Goal: Task Accomplishment & Management: Manage account settings

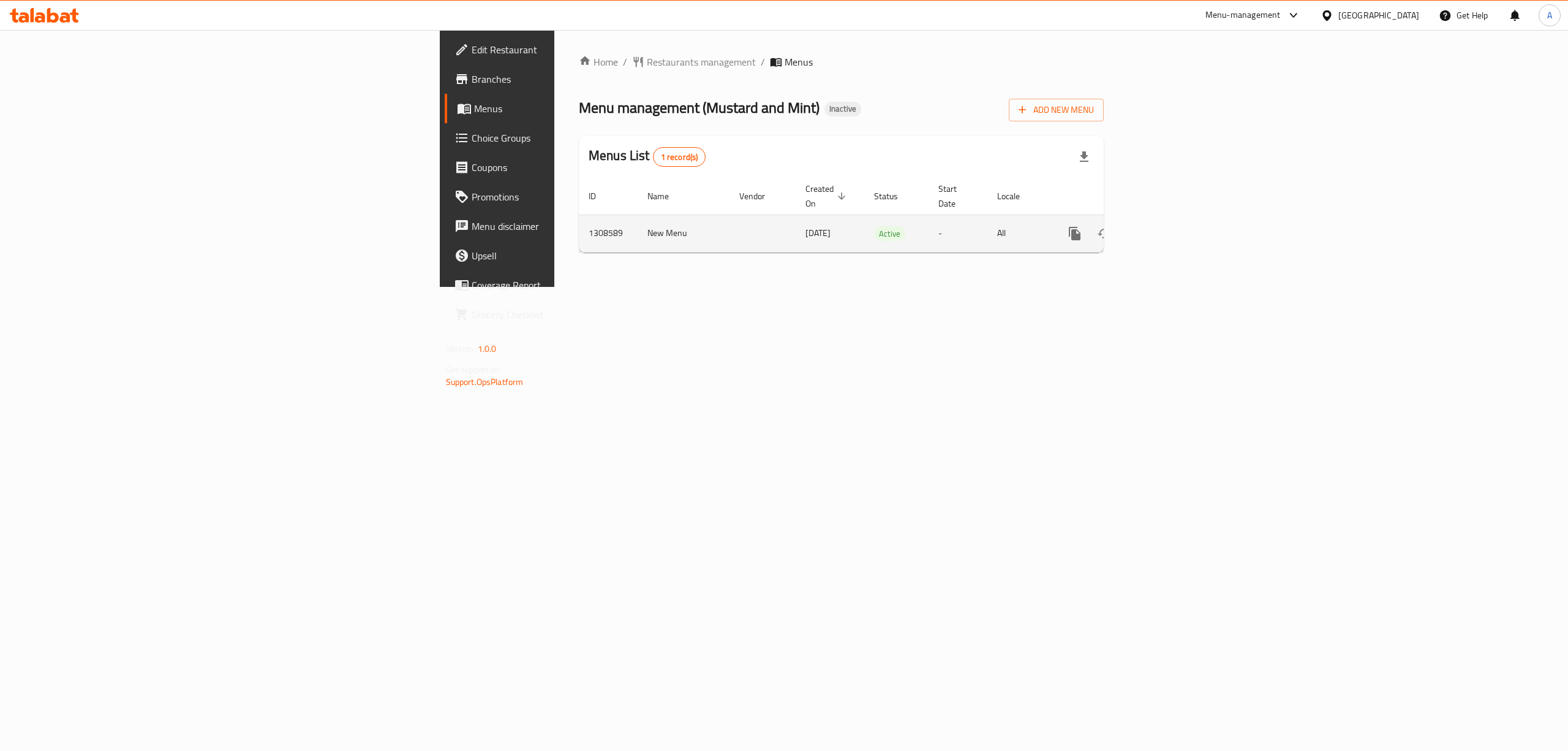
click at [1171, 226] on icon "enhanced table" at bounding box center [1163, 233] width 15 height 15
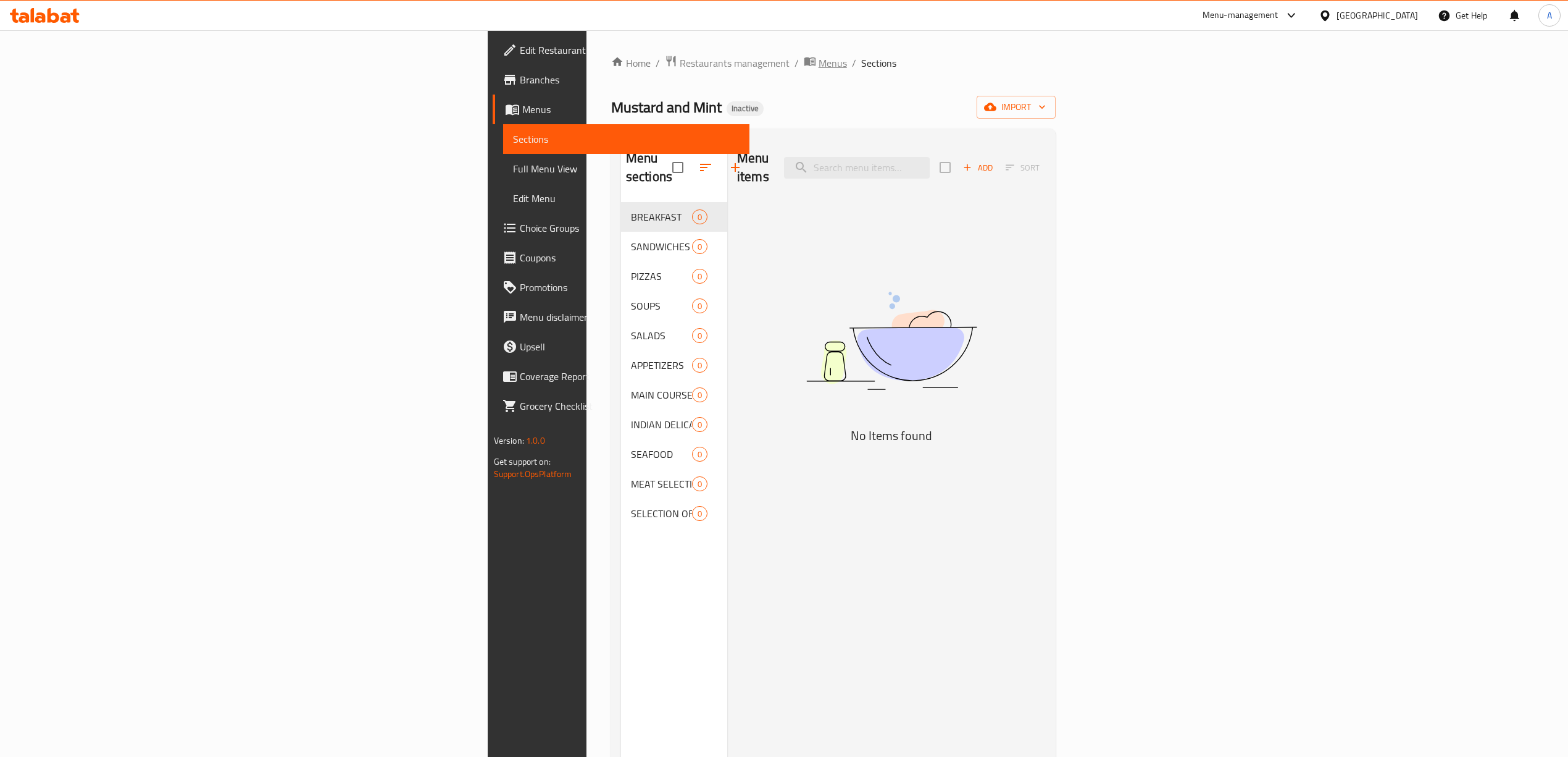
click at [818, 62] on span "Menus" at bounding box center [832, 63] width 28 height 15
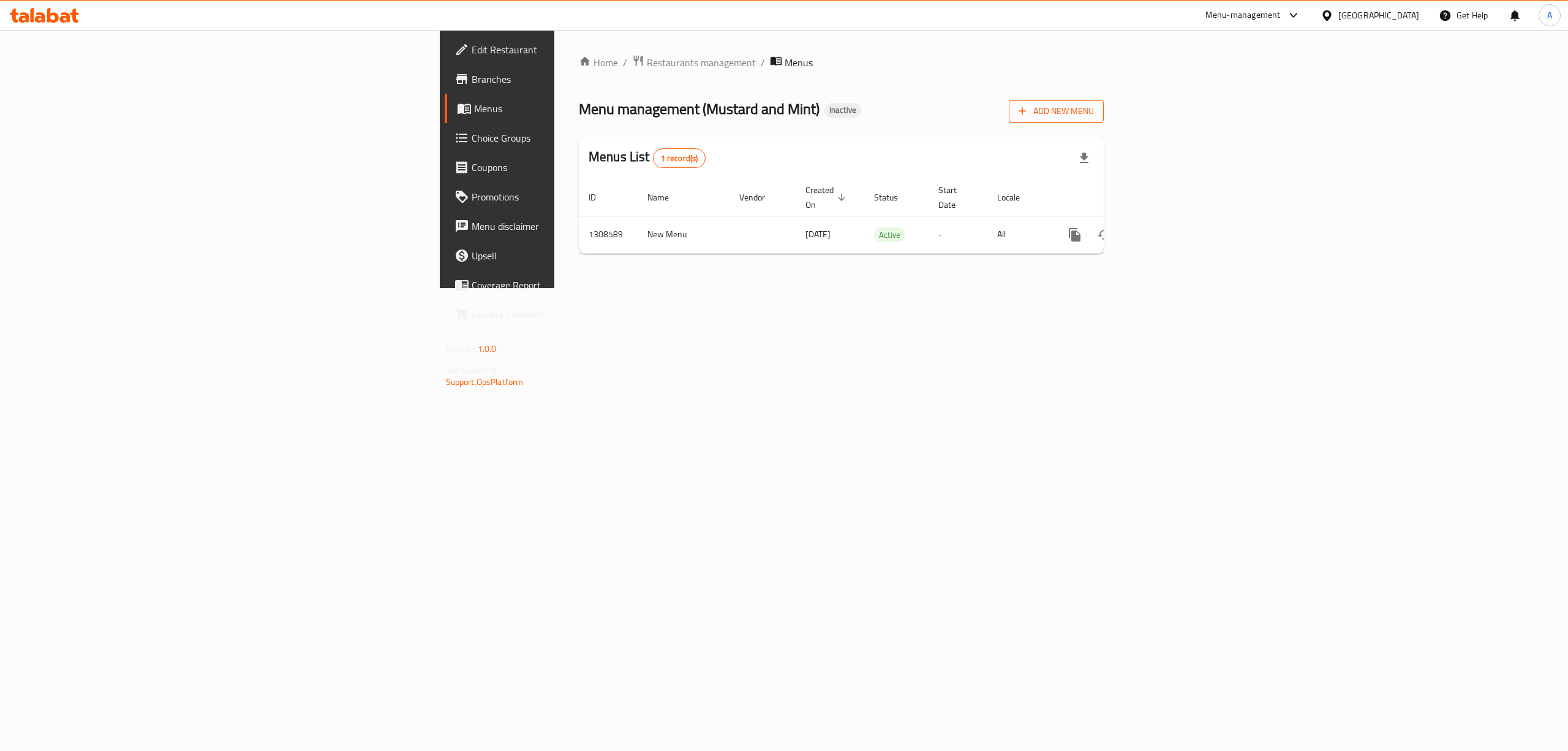
click at [1095, 118] on span "Add New Menu" at bounding box center [1057, 111] width 75 height 15
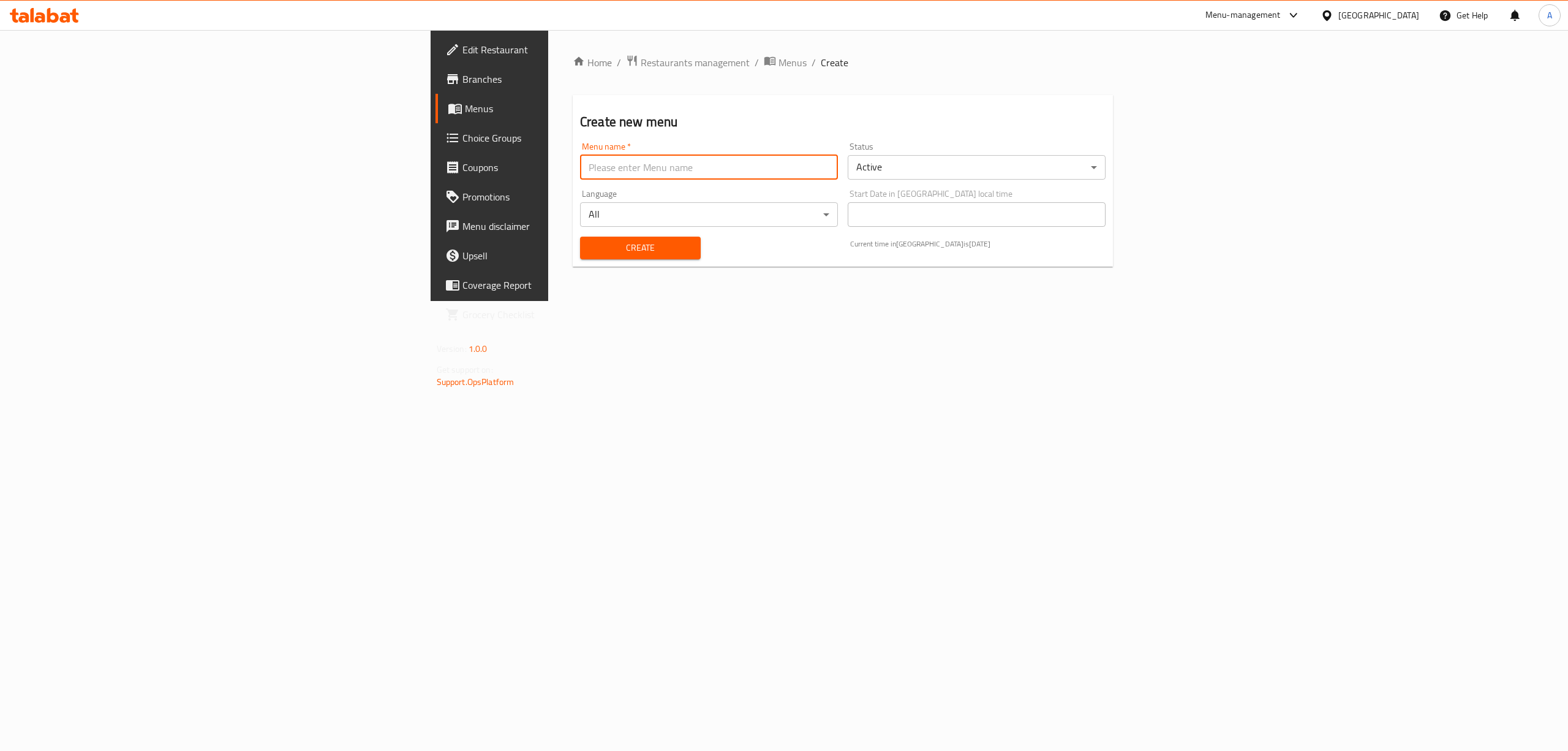
click at [679, 163] on input "text" at bounding box center [709, 166] width 258 height 25
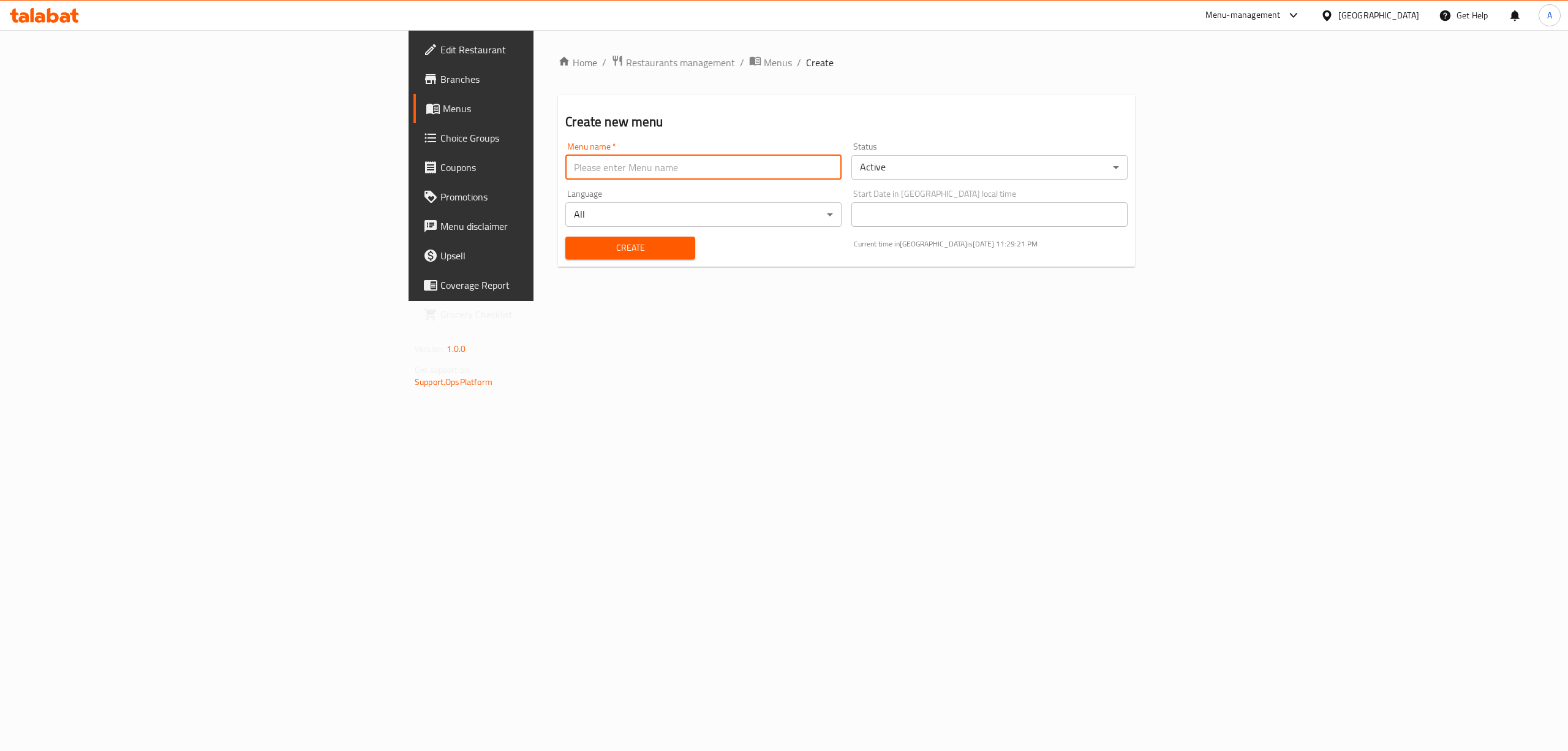
type input "New"
click at [566, 258] on button "Create" at bounding box center [630, 248] width 130 height 23
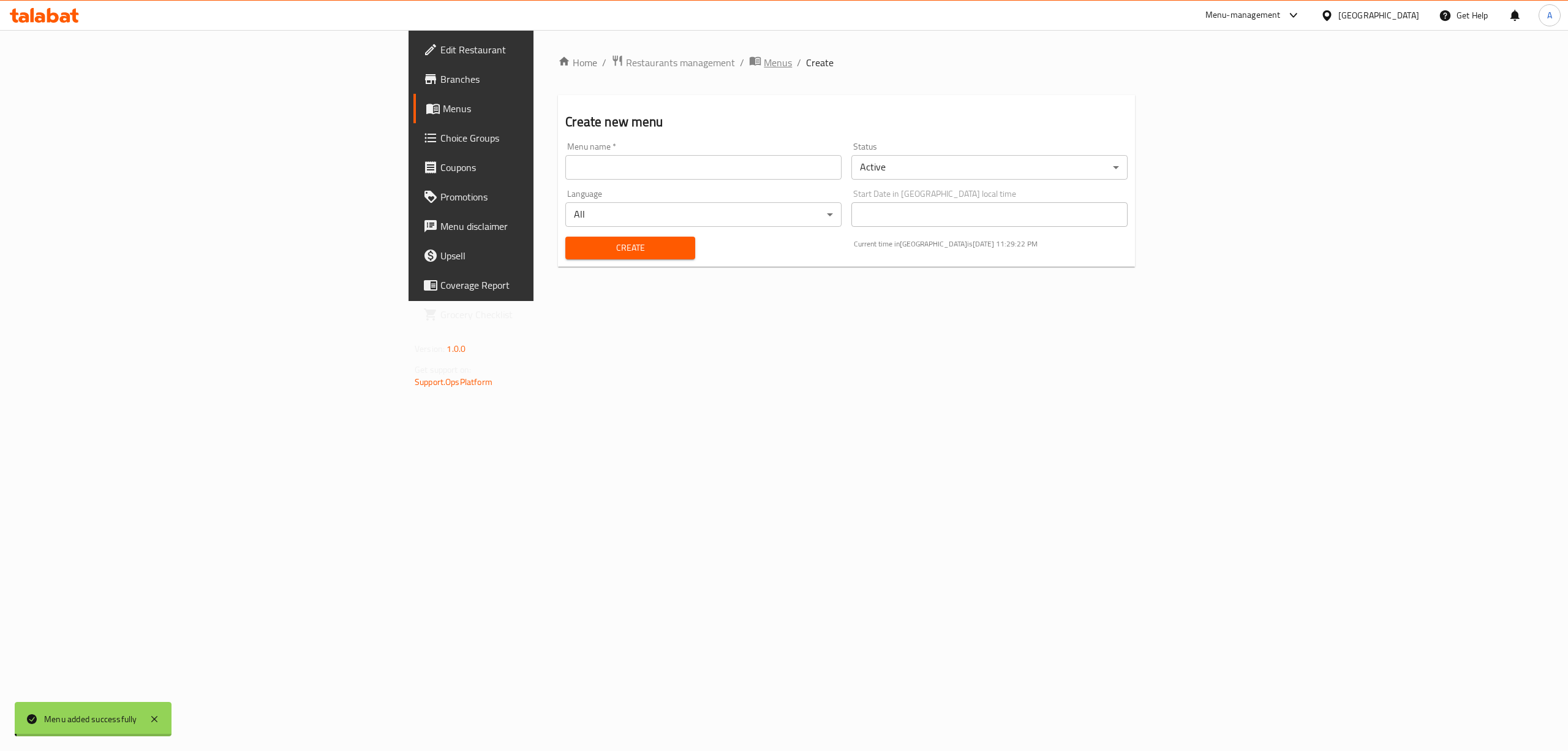
click at [764, 67] on span "Menus" at bounding box center [778, 62] width 28 height 15
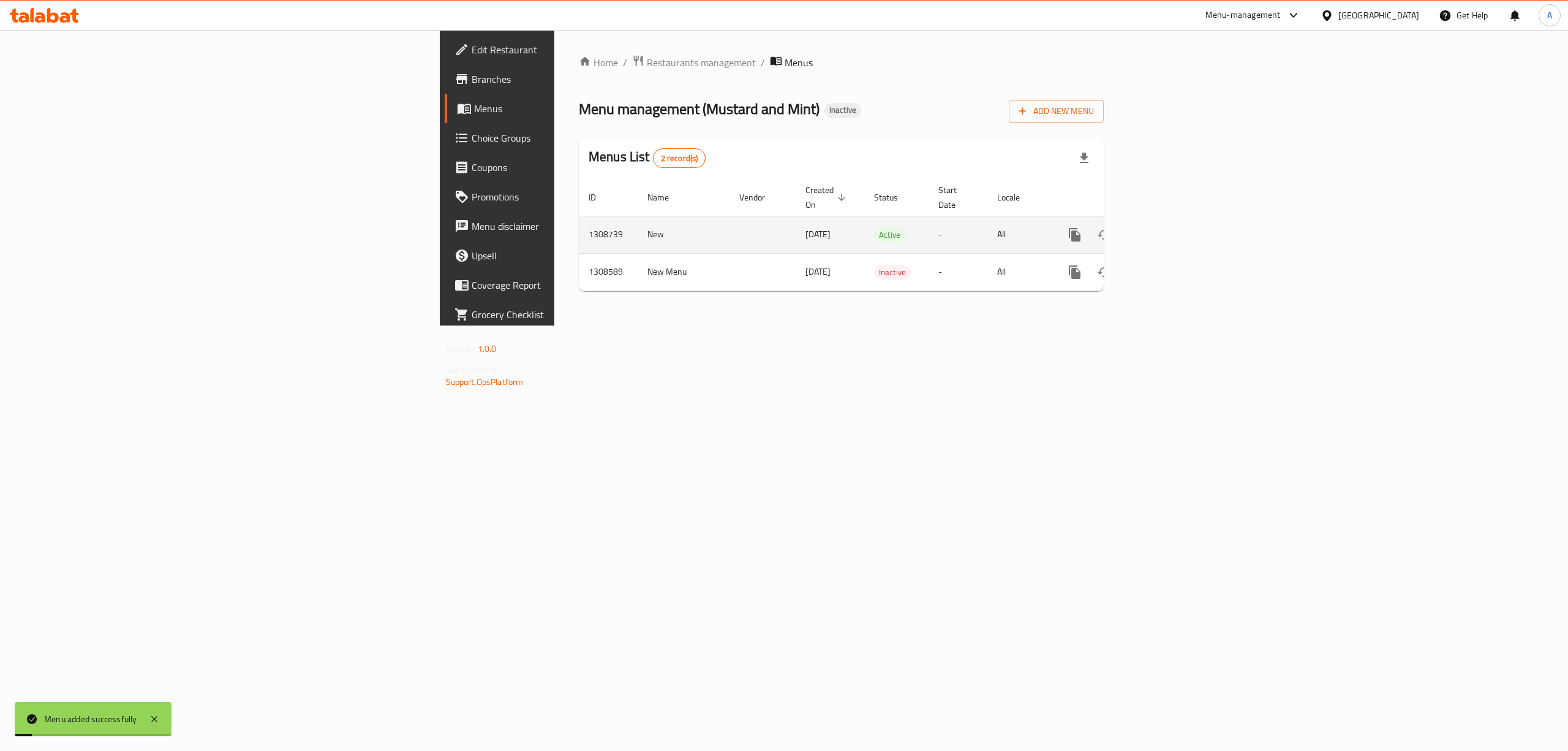
click at [1178, 220] on link "enhanced table" at bounding box center [1164, 235] width 30 height 30
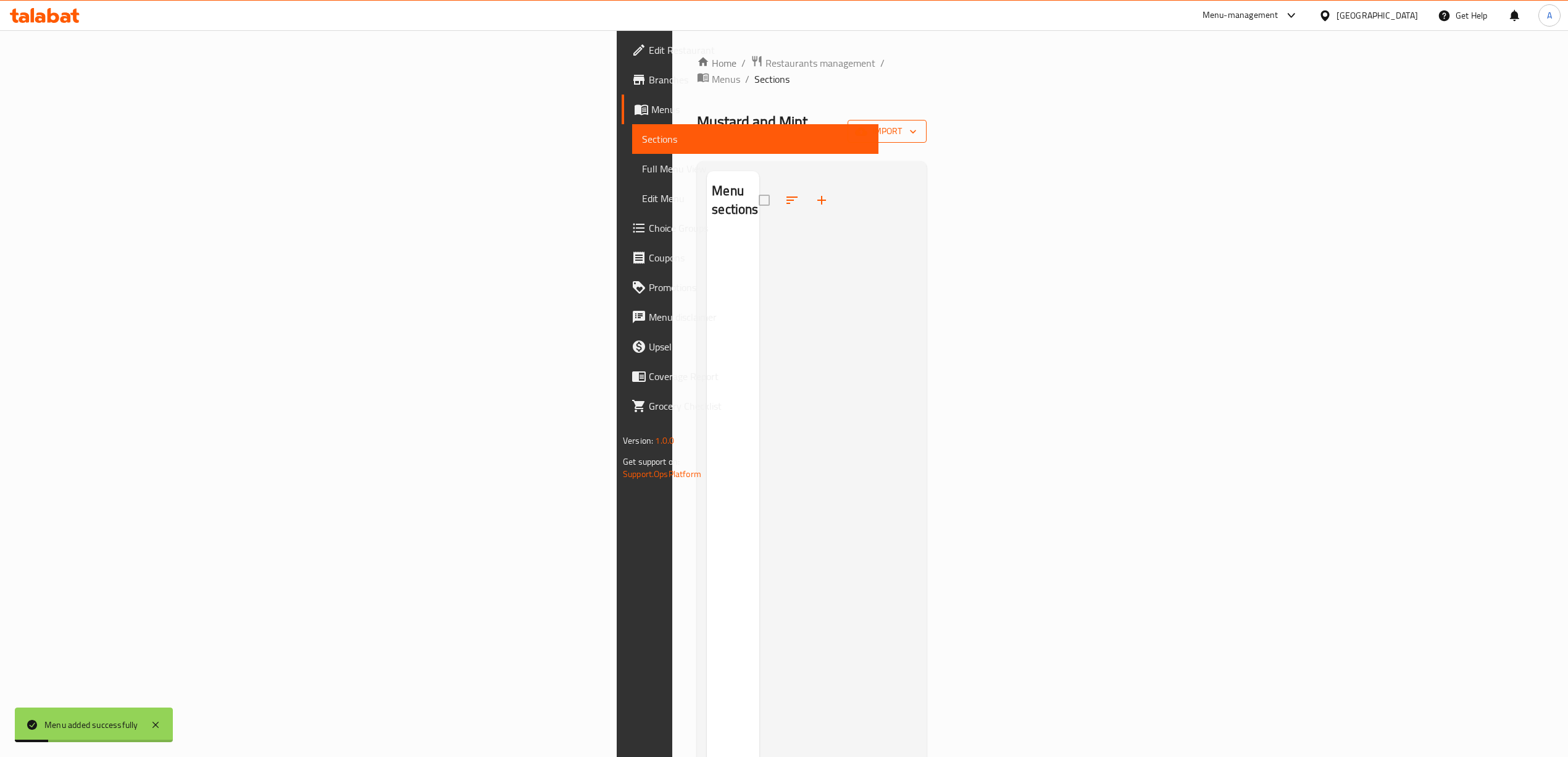
click at [916, 124] on span "import" at bounding box center [886, 131] width 59 height 15
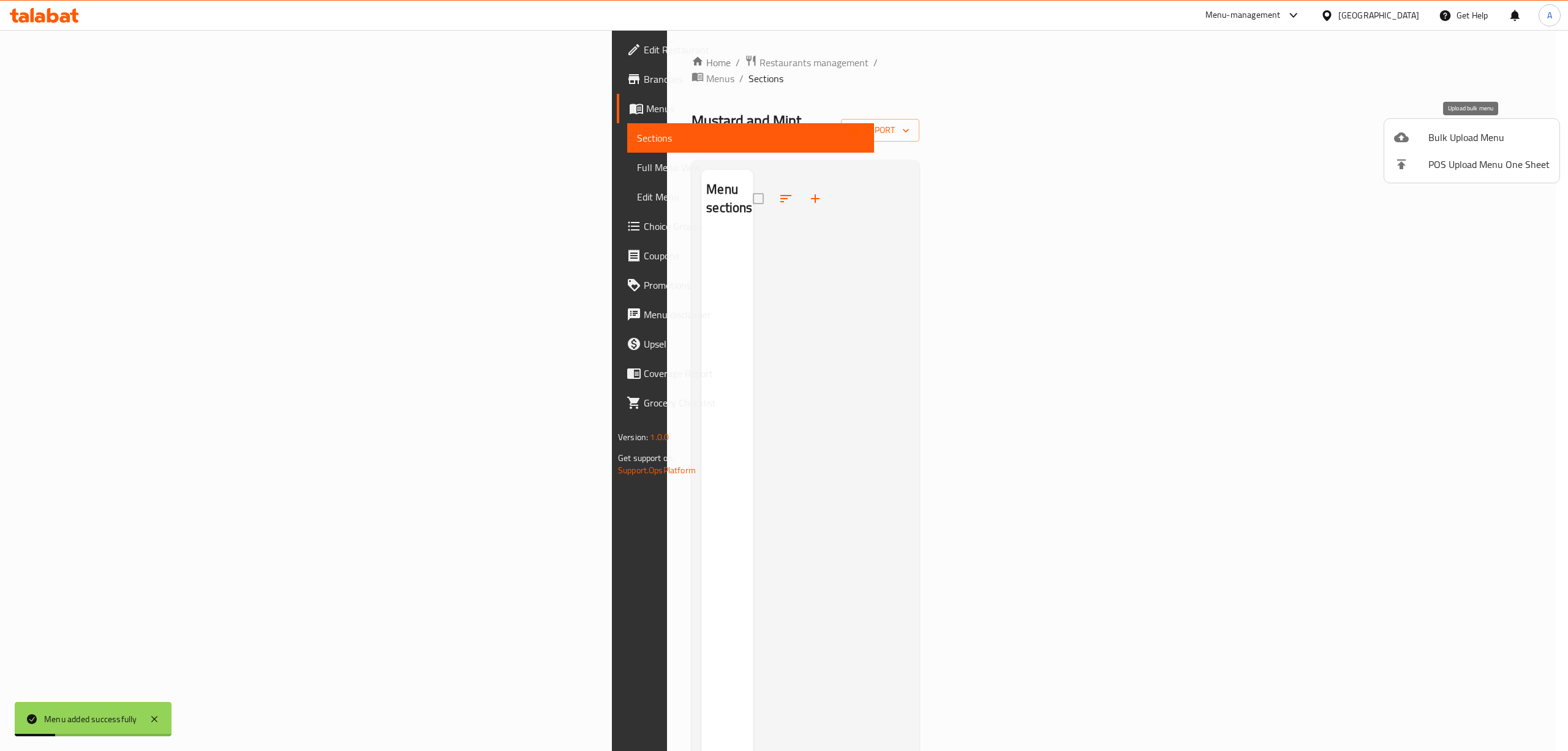
click at [1439, 131] on span "Bulk Upload Menu" at bounding box center [1489, 137] width 121 height 15
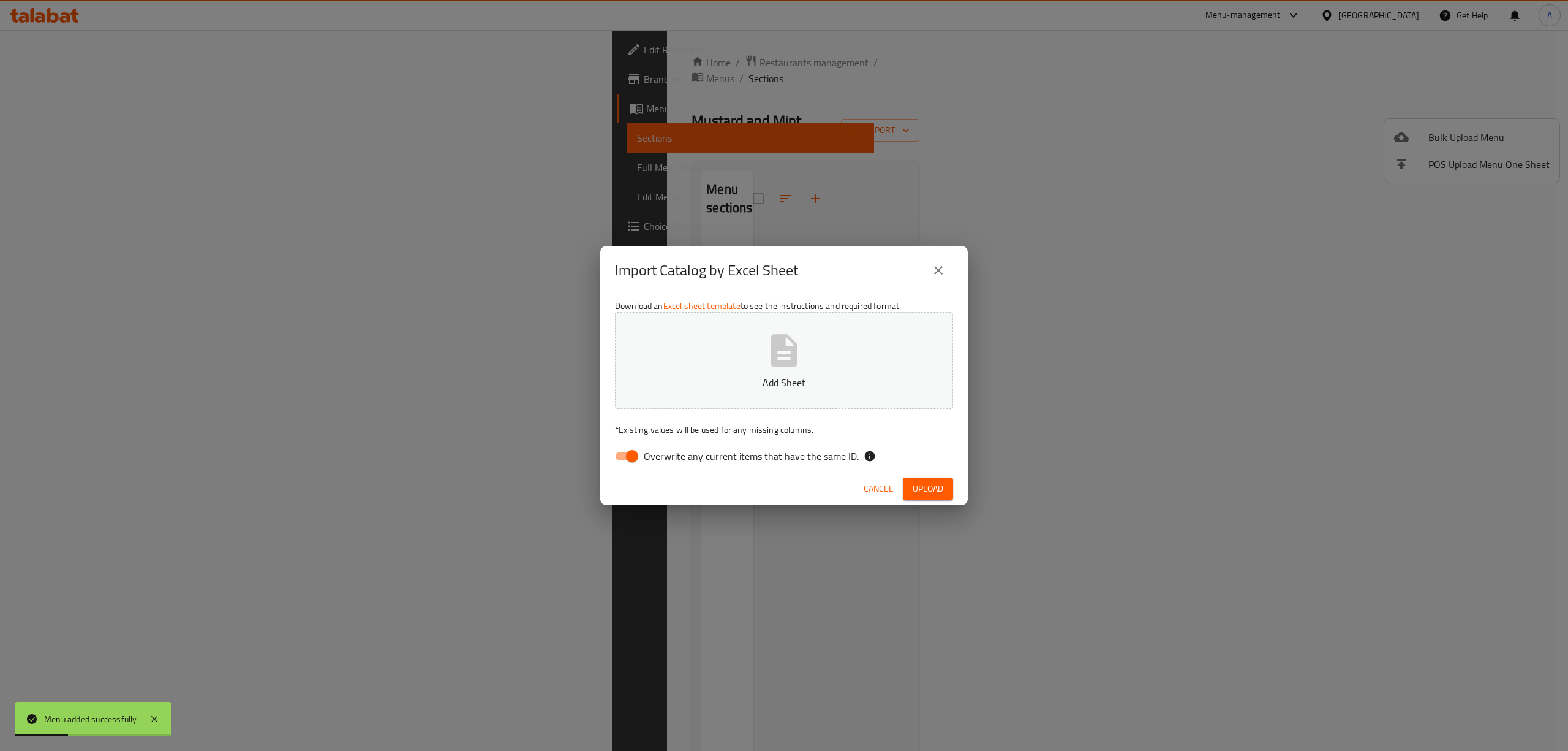
click at [609, 449] on input "Overwrite any current items that have the same ID." at bounding box center [632, 456] width 70 height 24
checkbox input "false"
click at [743, 383] on p "Add Sheet" at bounding box center [784, 382] width 300 height 15
click at [941, 474] on div "Cancel Upload" at bounding box center [784, 488] width 367 height 33
click at [945, 478] on button "Upload" at bounding box center [928, 488] width 51 height 23
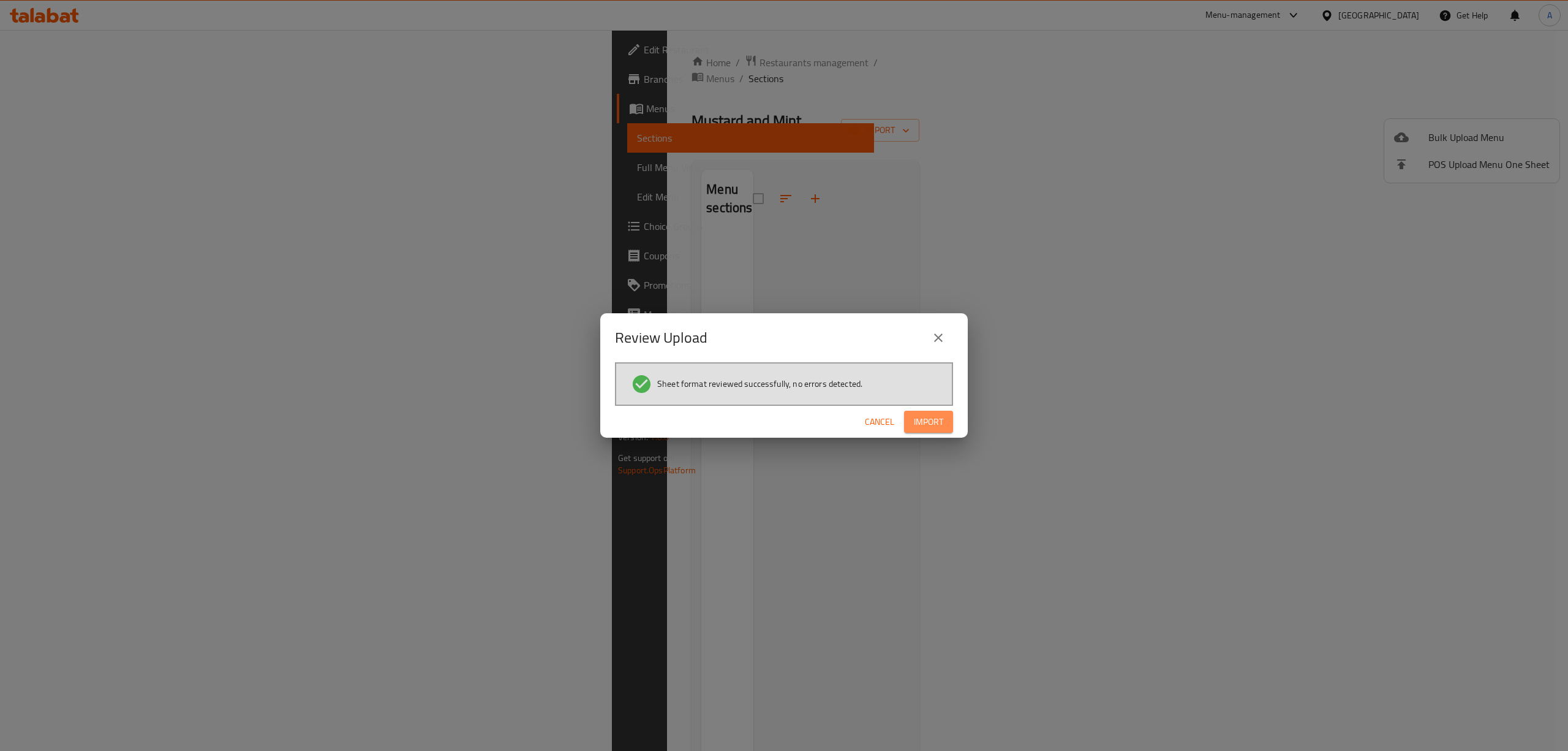
click at [937, 427] on span "Import" at bounding box center [929, 421] width 30 height 15
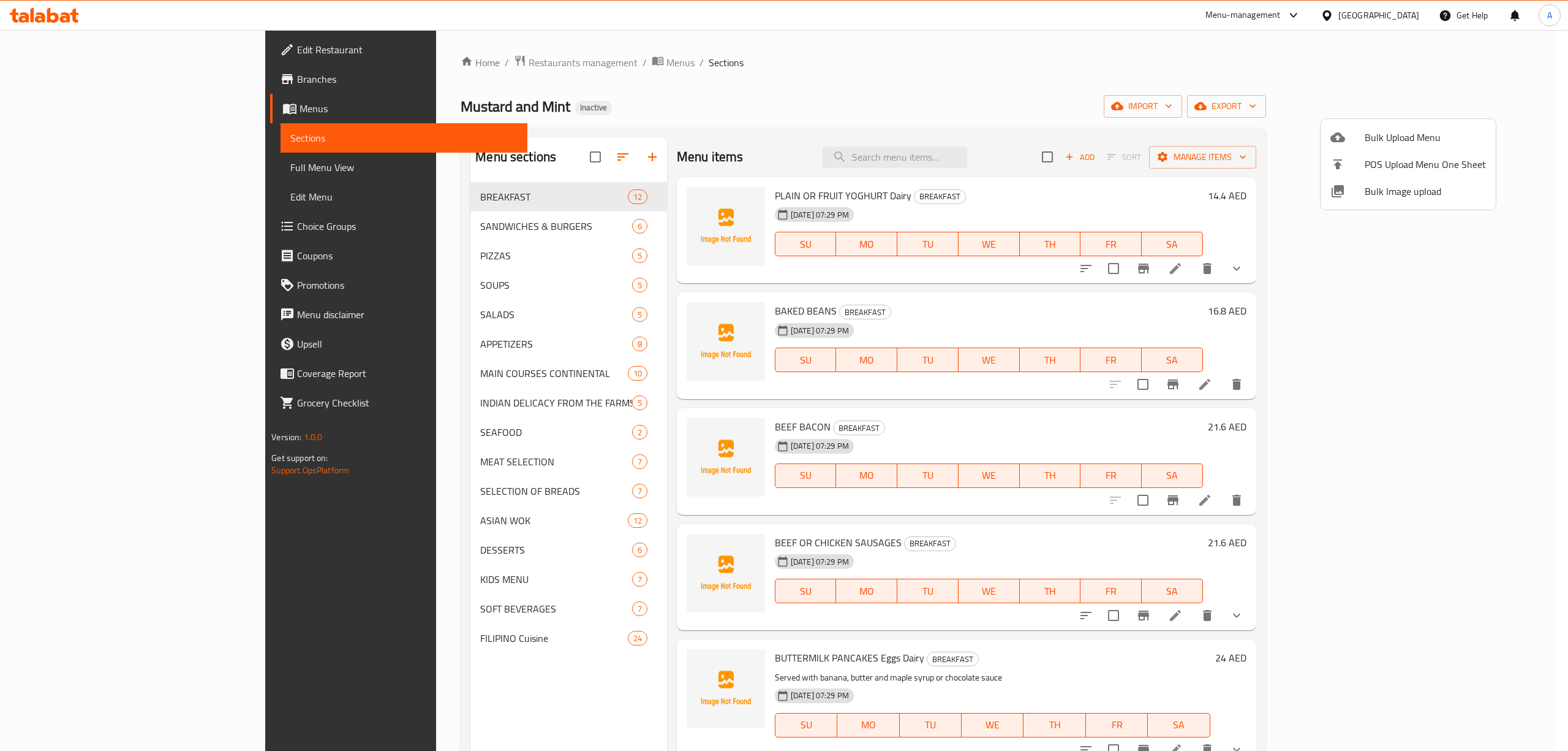
click at [151, 150] on div at bounding box center [784, 376] width 1568 height 751
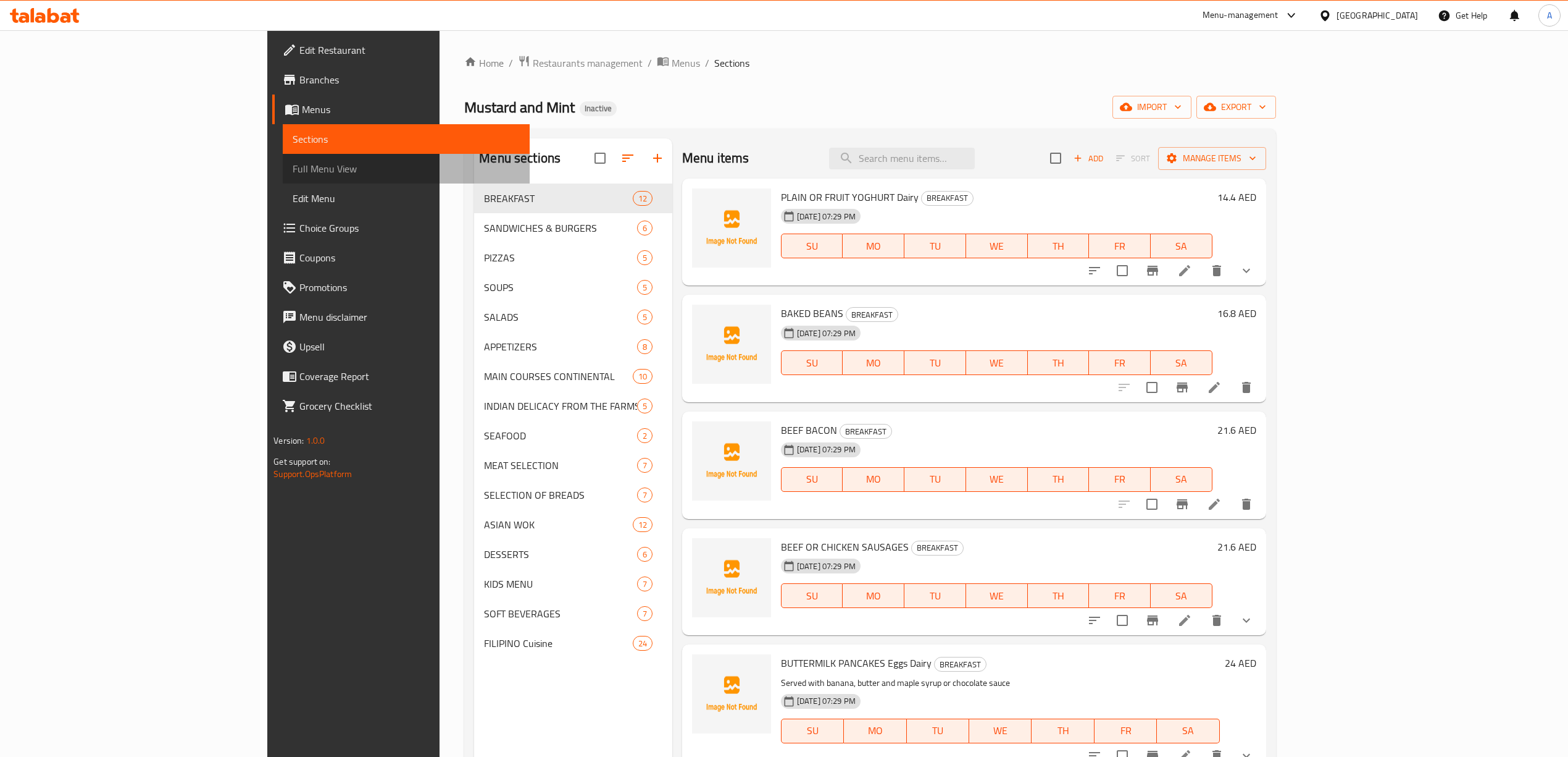
click at [292, 161] on span "Full Menu View" at bounding box center [405, 168] width 227 height 15
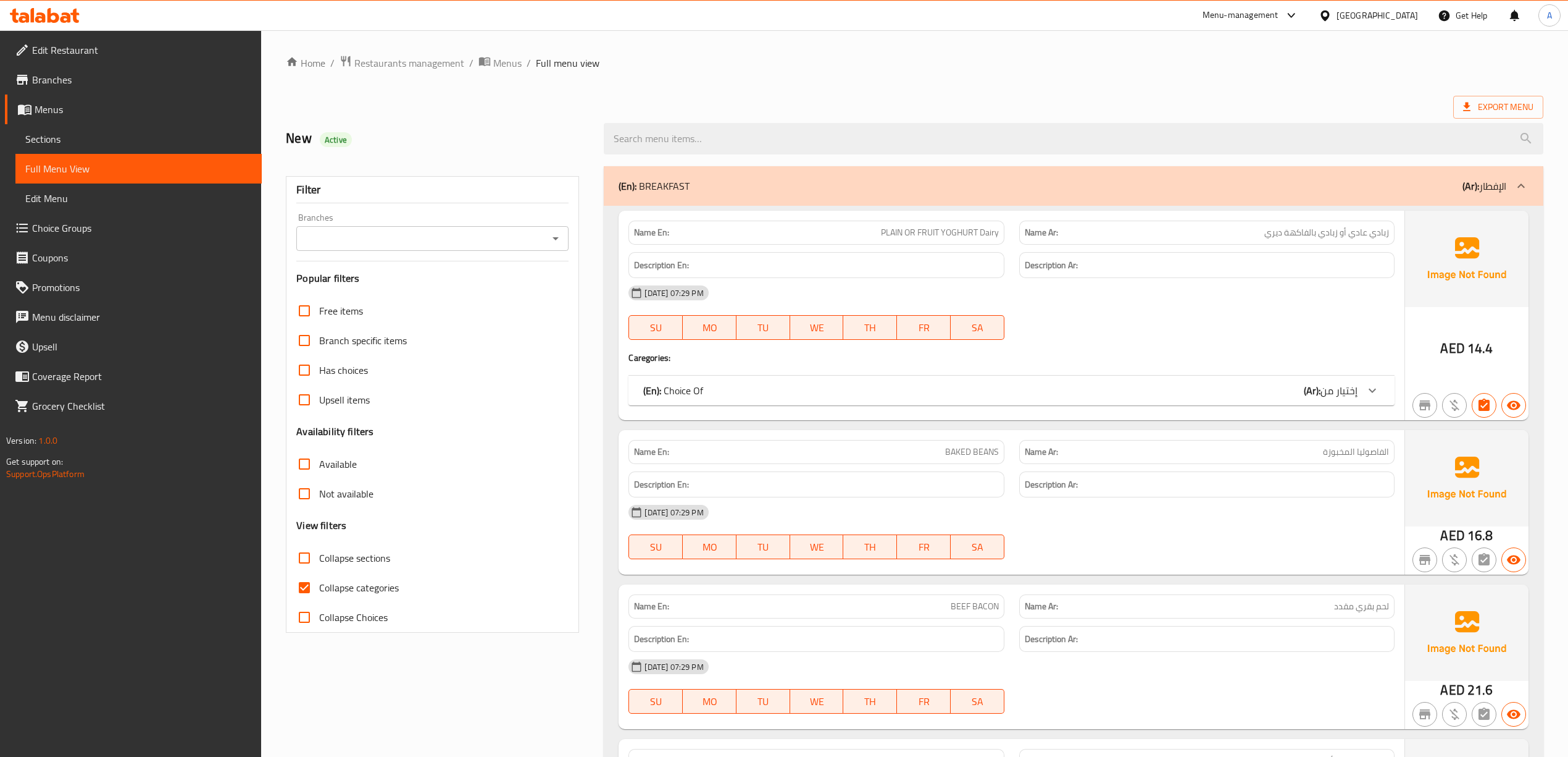
click at [343, 583] on span "Collapse categories" at bounding box center [359, 587] width 80 height 15
click at [319, 583] on input "Collapse categories" at bounding box center [304, 587] width 30 height 30
checkbox input "false"
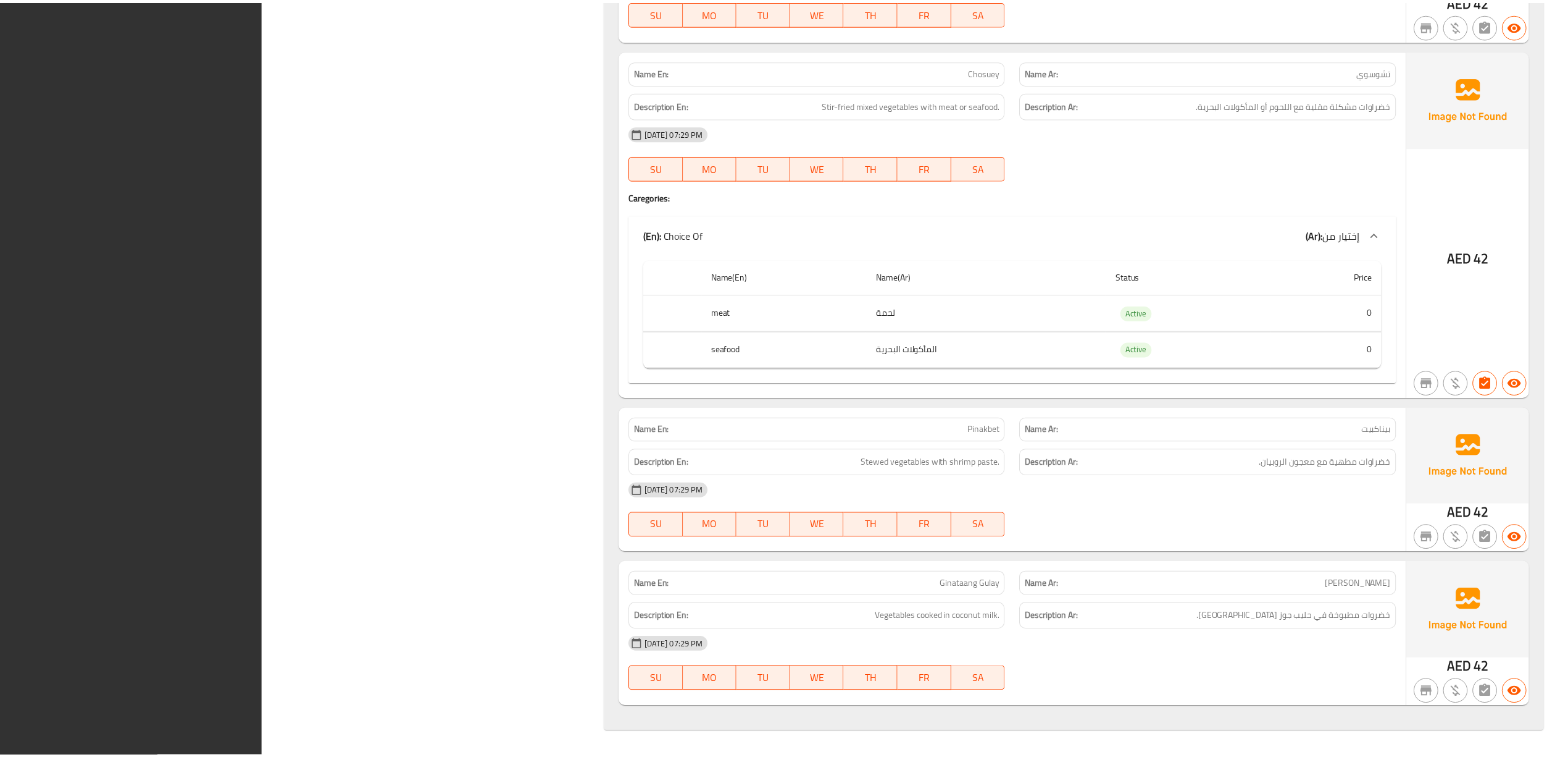
scroll to position [33526, 0]
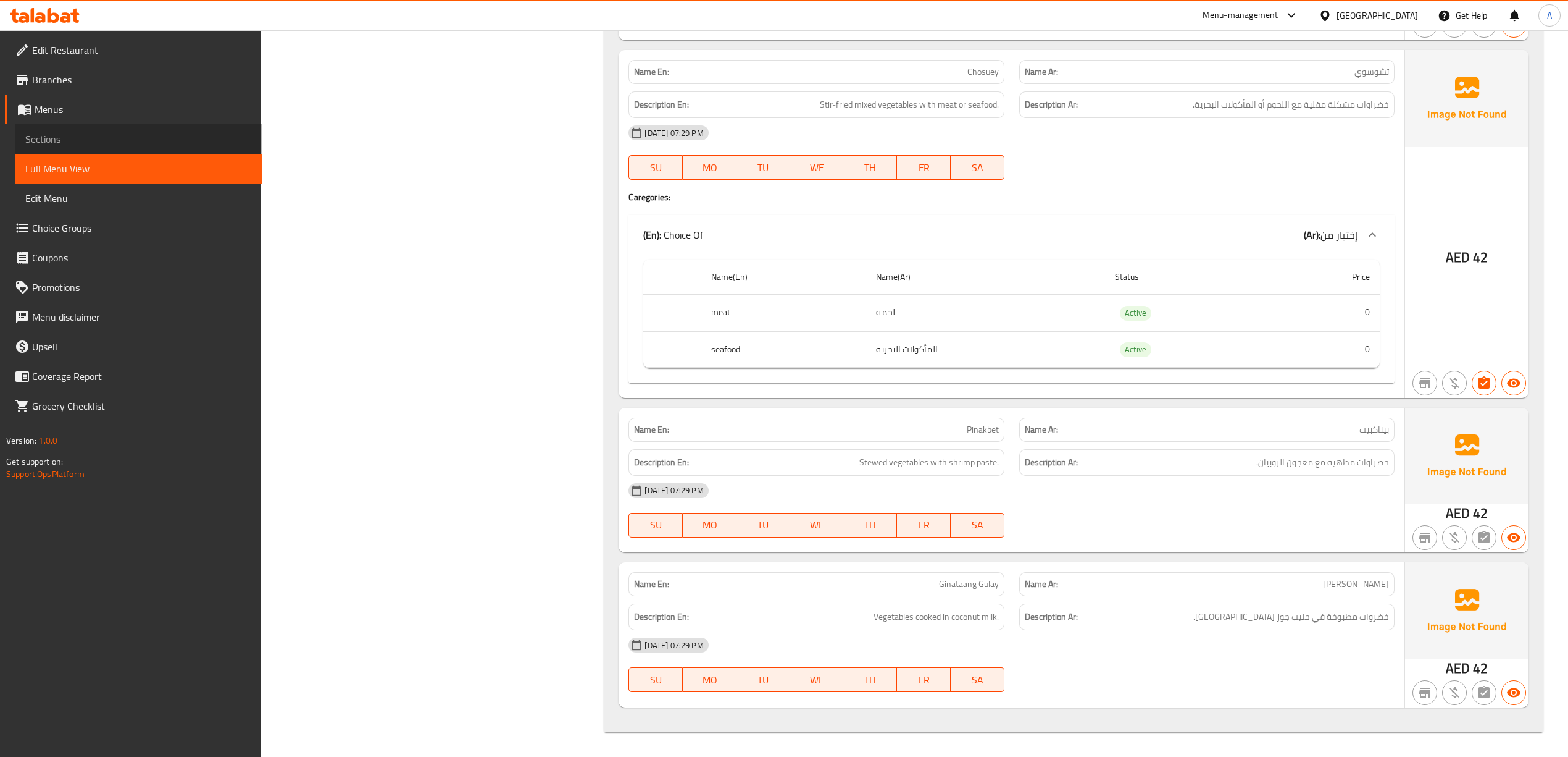
click at [96, 142] on span "Sections" at bounding box center [138, 139] width 227 height 15
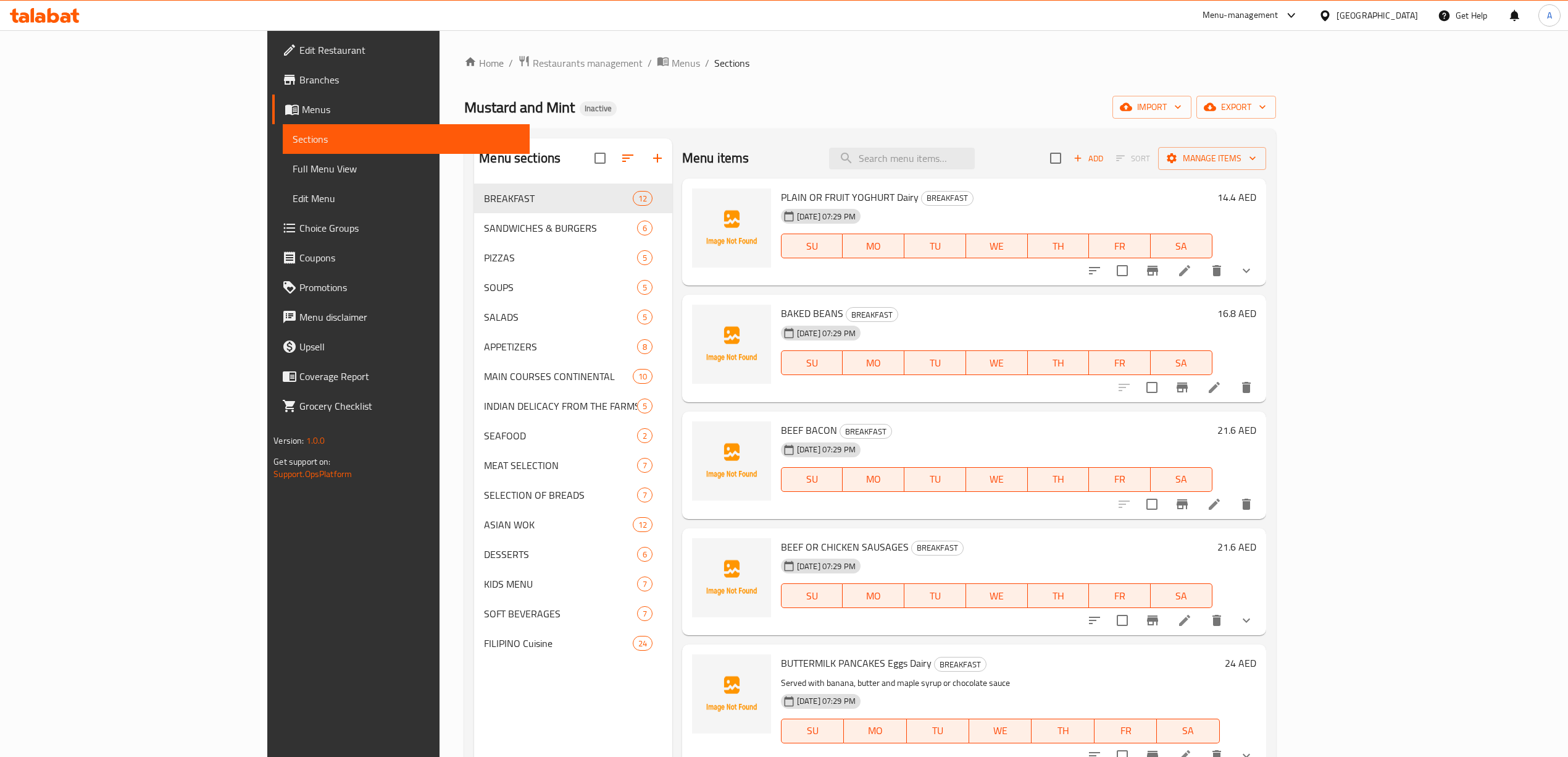
click at [1014, 144] on div "Menu items Add Sort Manage items" at bounding box center [973, 159] width 584 height 40
click at [975, 151] on input "search" at bounding box center [902, 159] width 146 height 22
paste input "Chicken Cordon Ble"
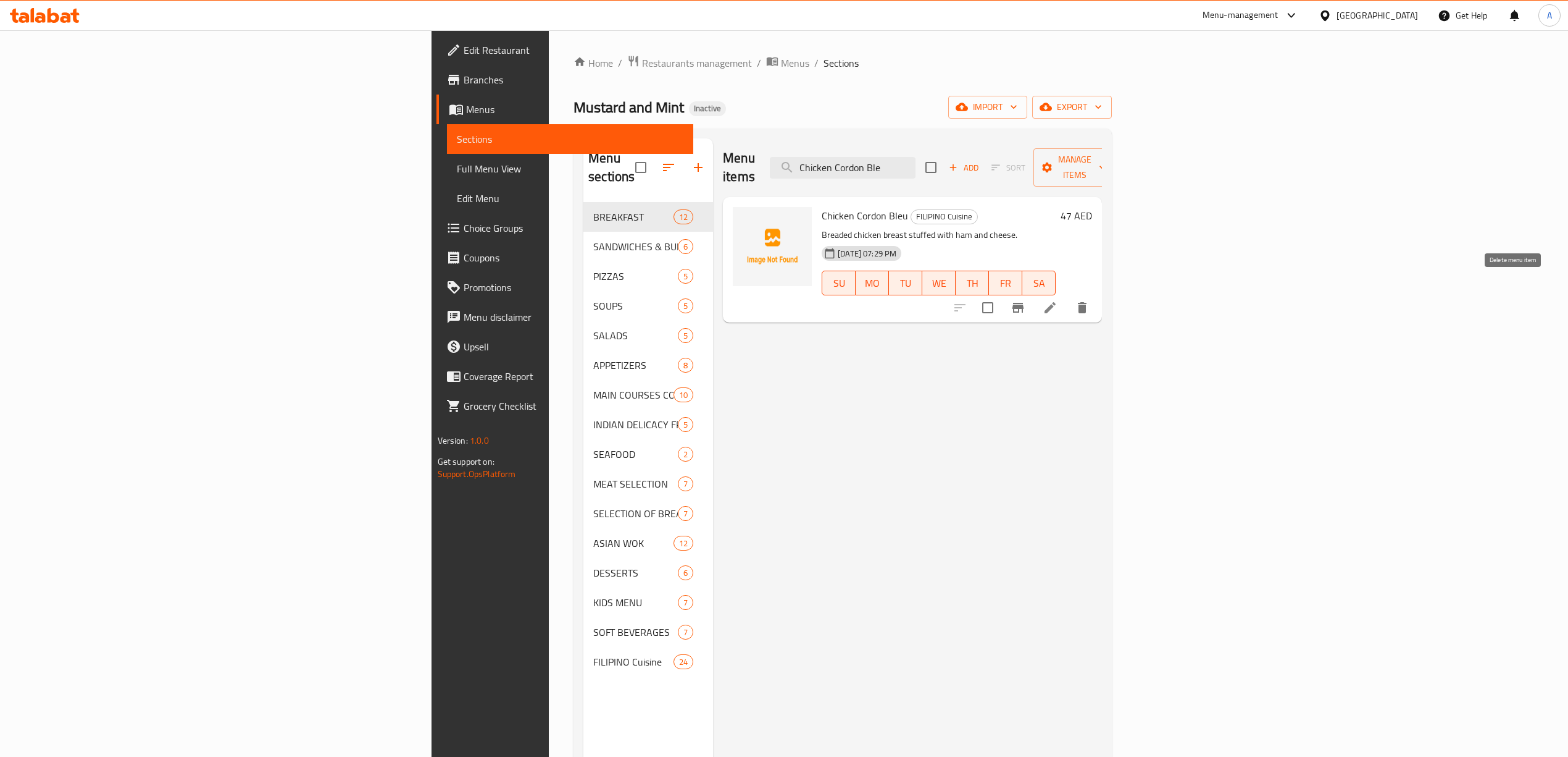
type input "Chicken Cordon Ble"
click at [1087, 302] on icon "delete" at bounding box center [1082, 307] width 9 height 11
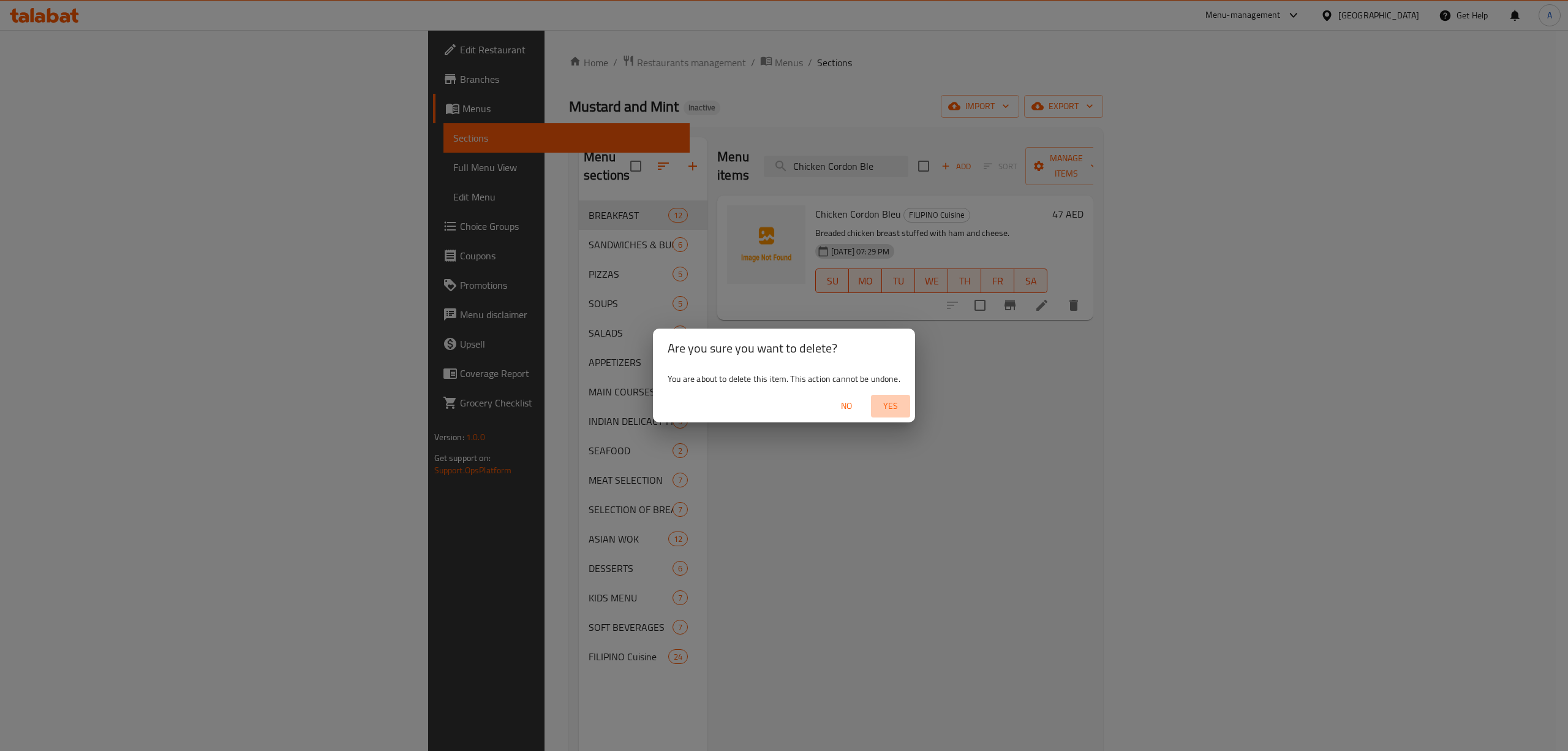
click at [900, 408] on span "Yes" at bounding box center [890, 405] width 30 height 15
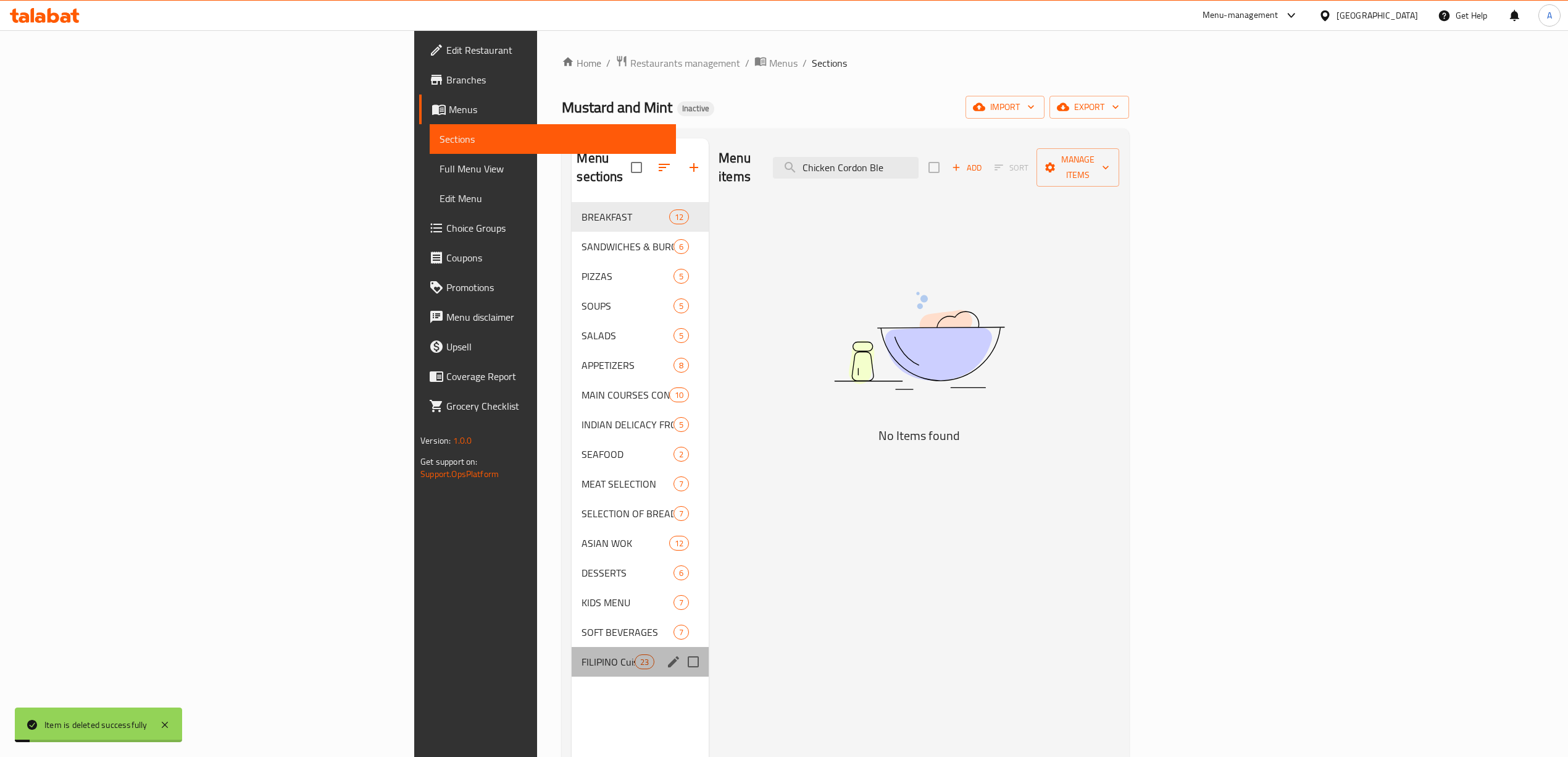
click at [572, 647] on div "FILIPINO Cuisine 23" at bounding box center [640, 662] width 137 height 30
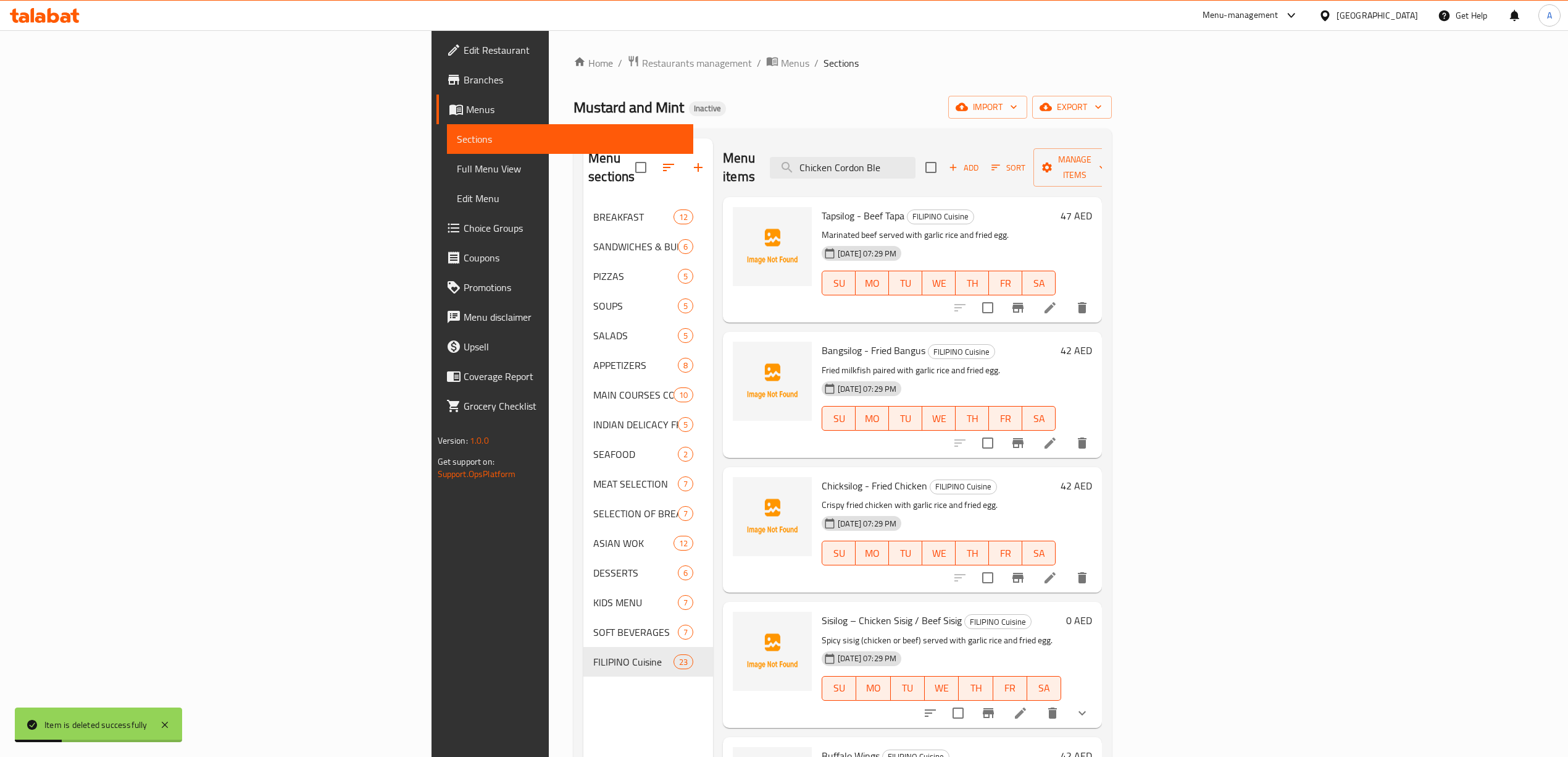
click at [457, 169] on span "Full Menu View" at bounding box center [570, 168] width 227 height 15
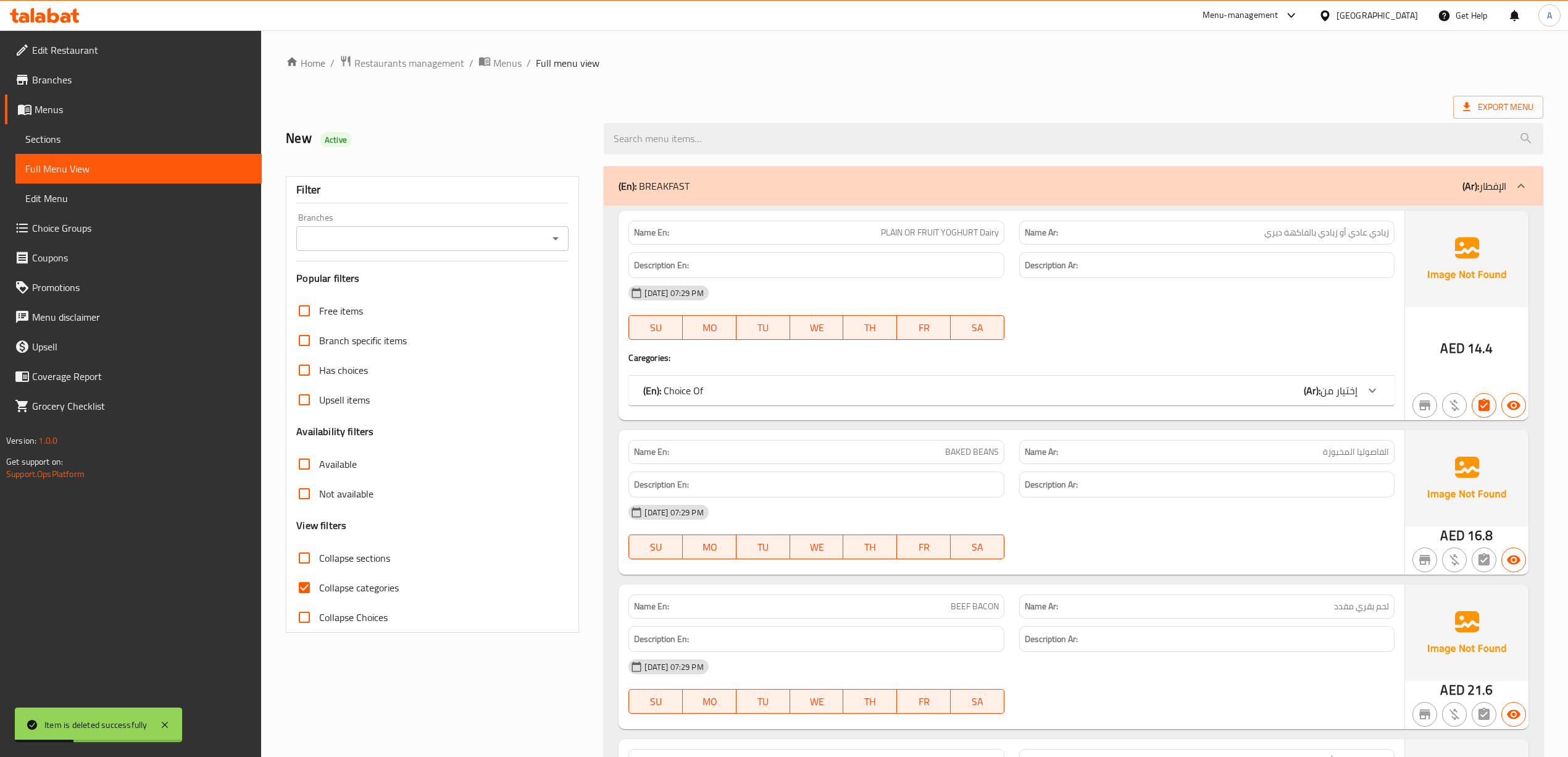
click at [319, 585] on span "Collapse categories" at bounding box center [359, 587] width 80 height 15
click at [319, 585] on input "Collapse categories" at bounding box center [304, 587] width 30 height 30
checkbox input "false"
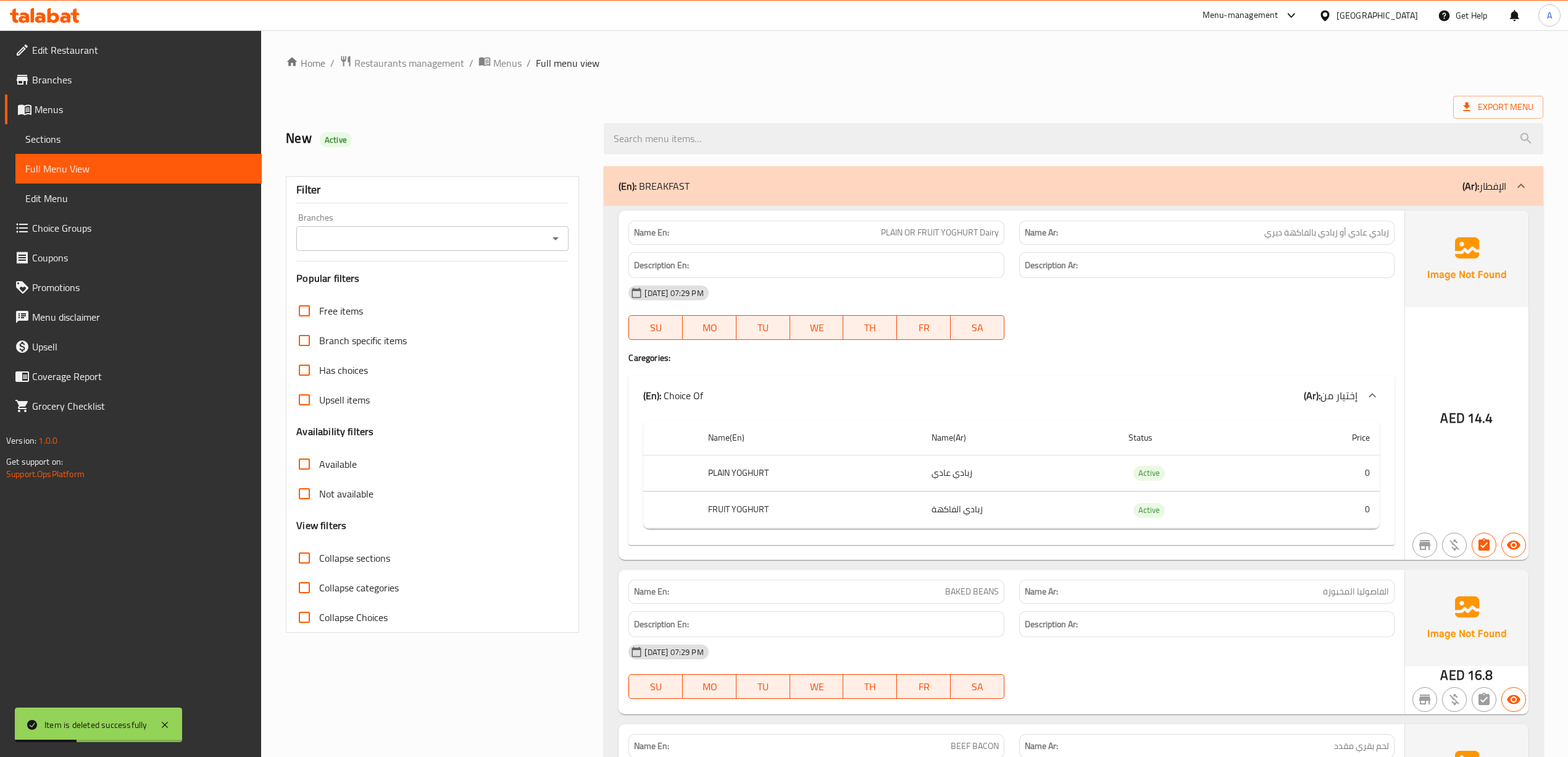
click at [323, 554] on span "Collapse sections" at bounding box center [354, 557] width 71 height 15
click at [319, 554] on input "Collapse sections" at bounding box center [304, 558] width 30 height 30
checkbox input "true"
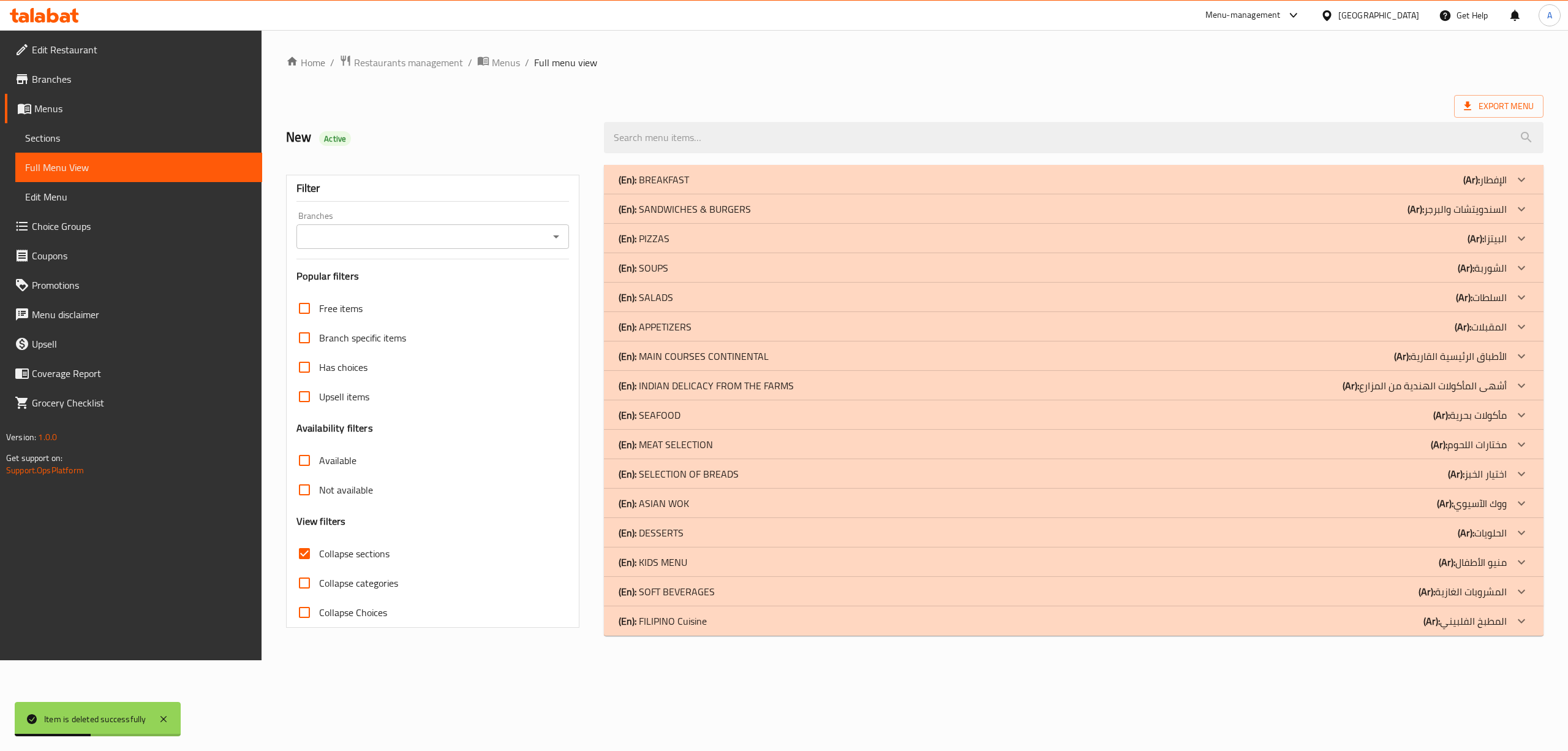
click at [756, 624] on div "(En): FILIPINO Cuisine (Ar): المطبخ الفلبيني" at bounding box center [1063, 620] width 889 height 15
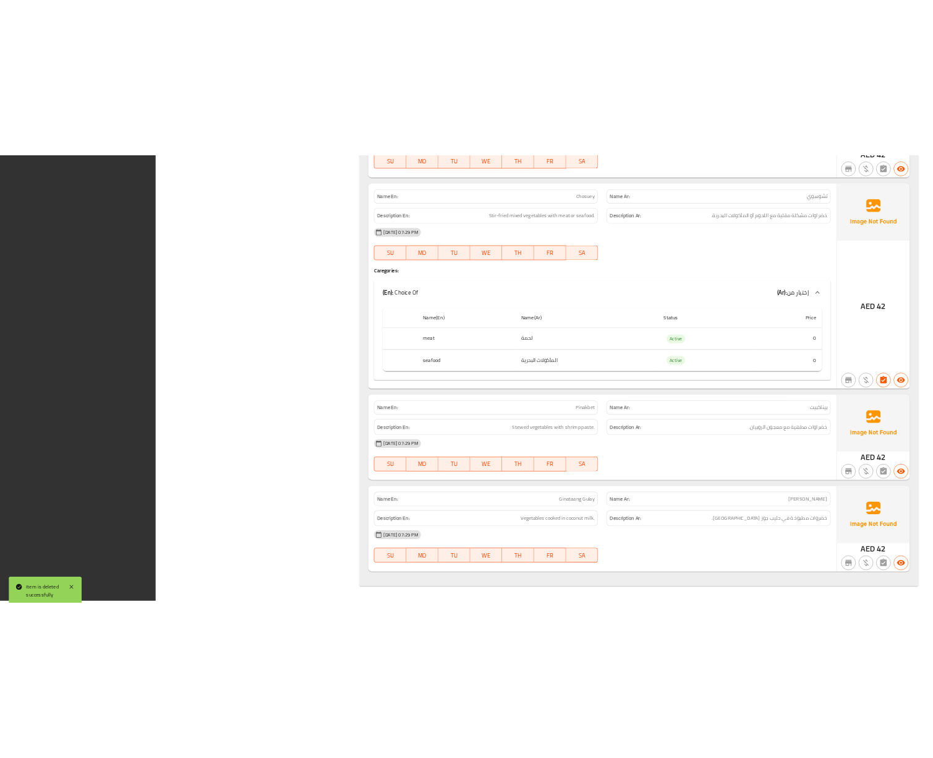
scroll to position [5080, 0]
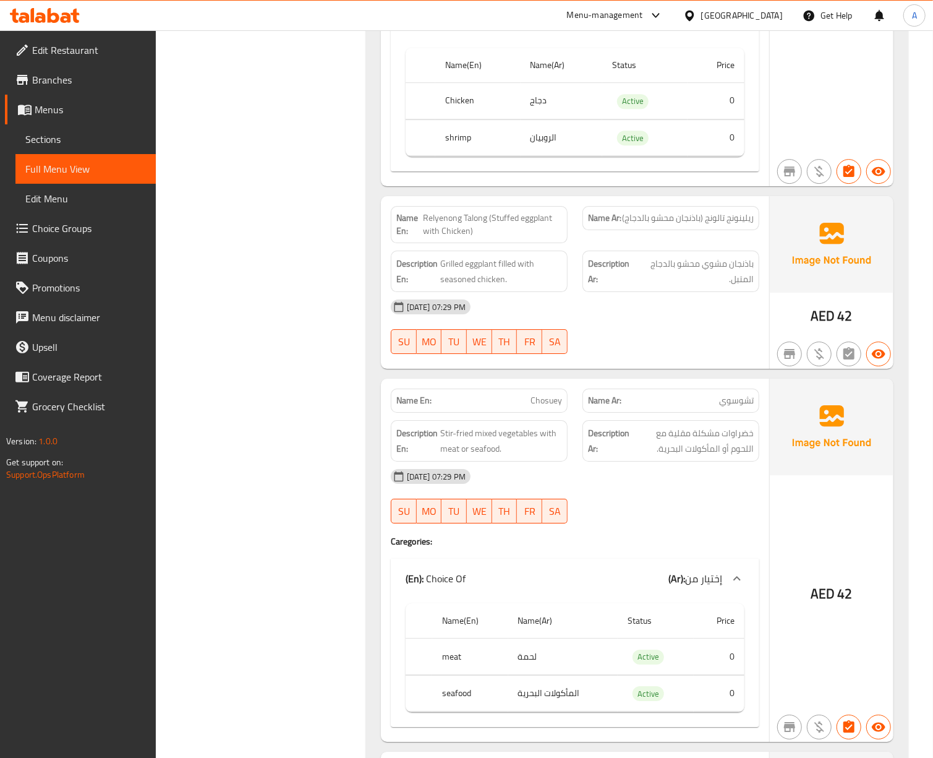
click at [760, 17] on div "[GEOGRAPHIC_DATA]" at bounding box center [742, 16] width 82 height 14
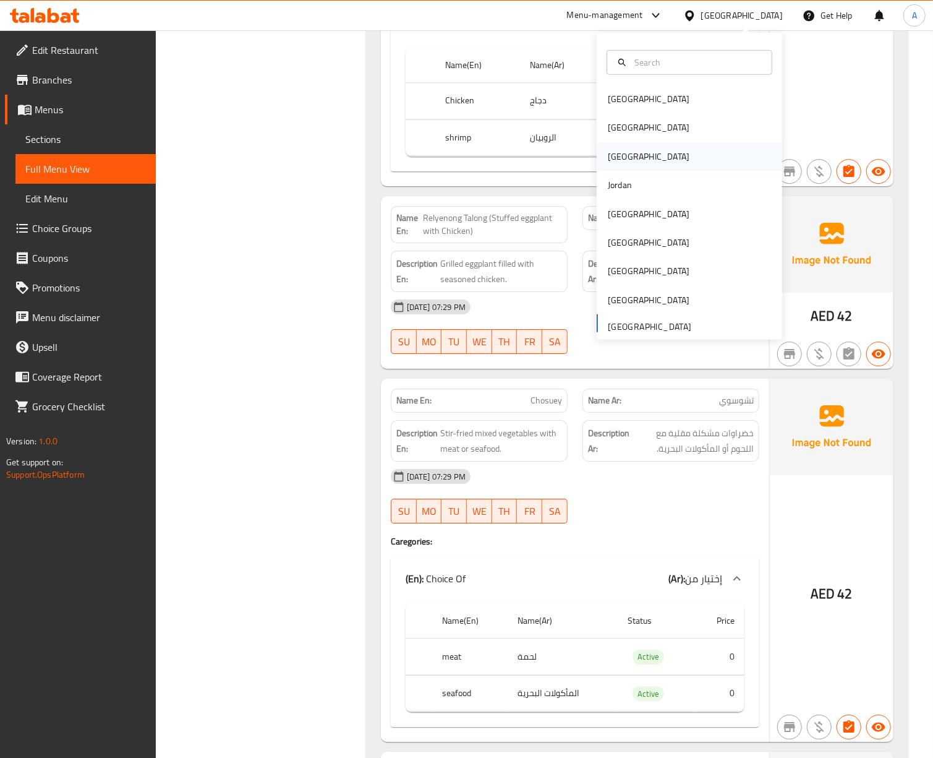
click at [661, 147] on div "Iraq" at bounding box center [690, 156] width 186 height 28
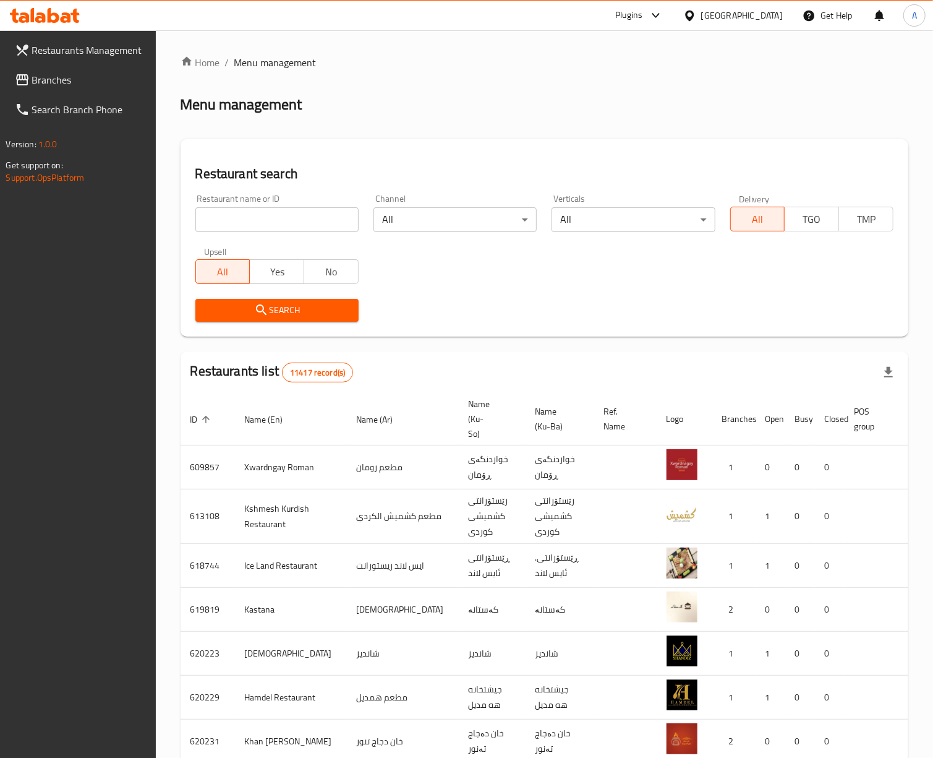
click at [772, 20] on div "Iraq" at bounding box center [742, 16] width 82 height 14
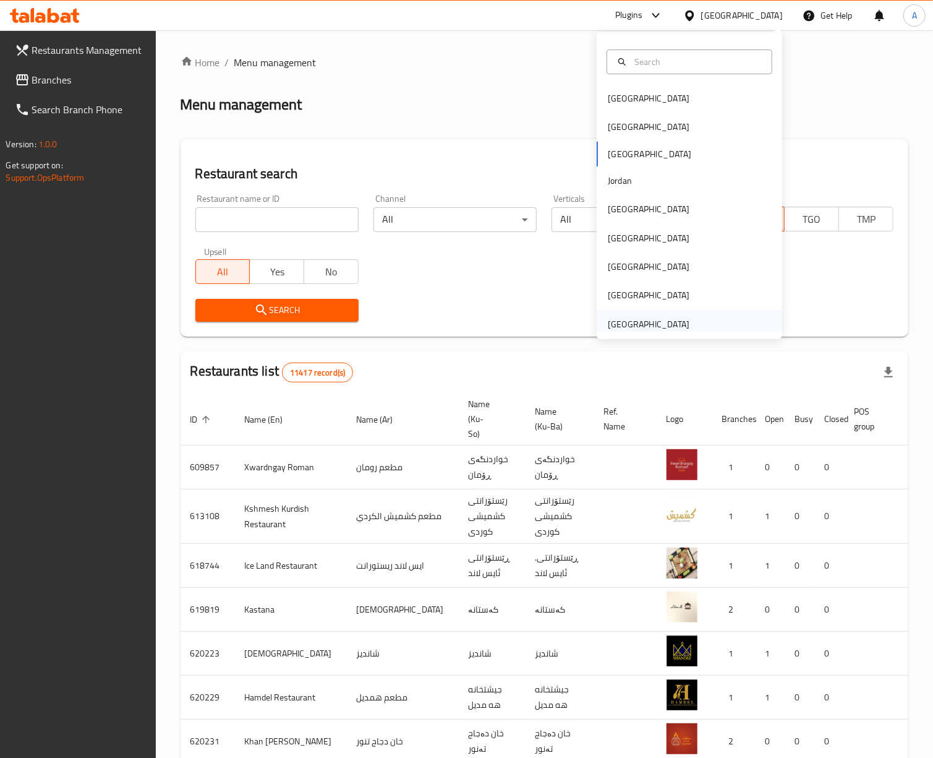
click at [652, 323] on div "[GEOGRAPHIC_DATA]" at bounding box center [649, 324] width 82 height 14
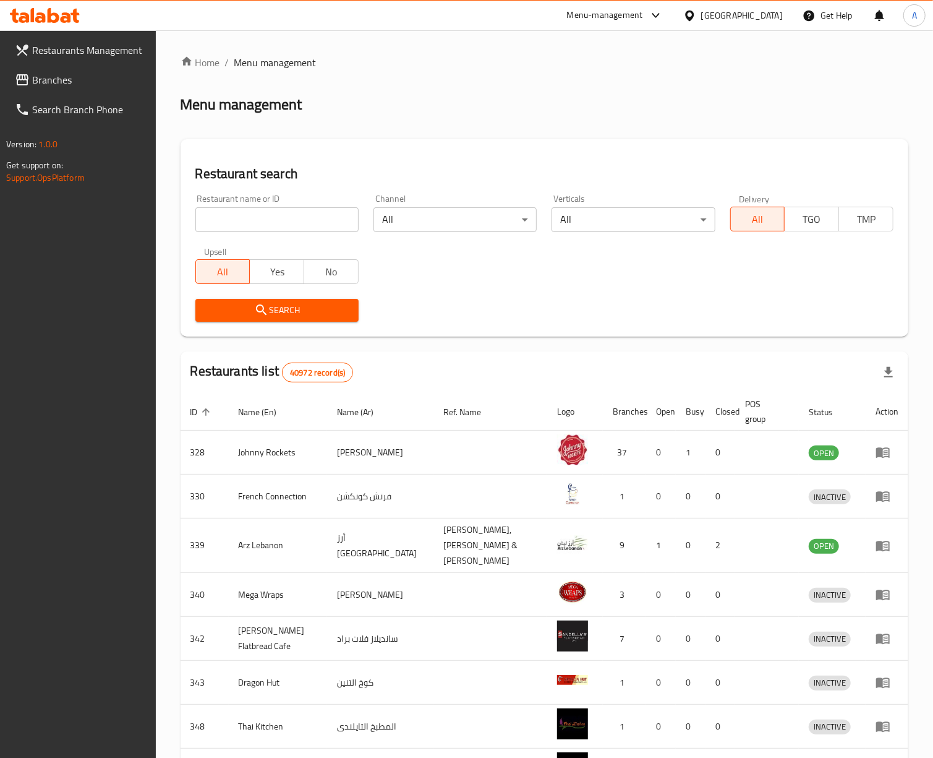
click at [67, 75] on span "Branches" at bounding box center [89, 79] width 114 height 15
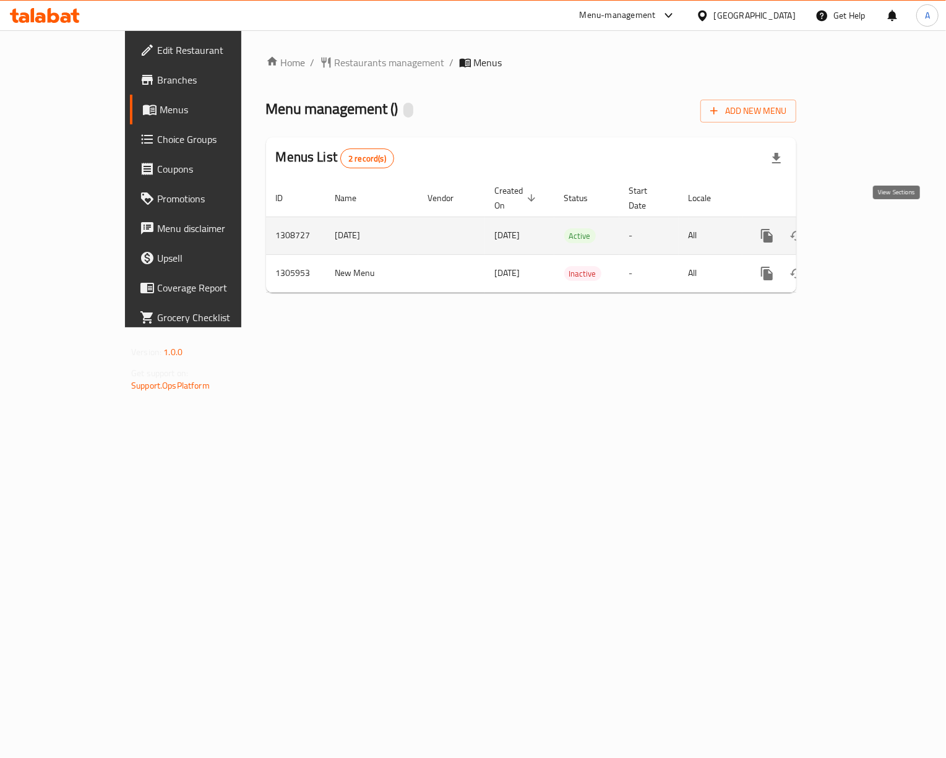
click at [871, 221] on link "enhanced table" at bounding box center [856, 236] width 30 height 30
